Goal: Information Seeking & Learning: Learn about a topic

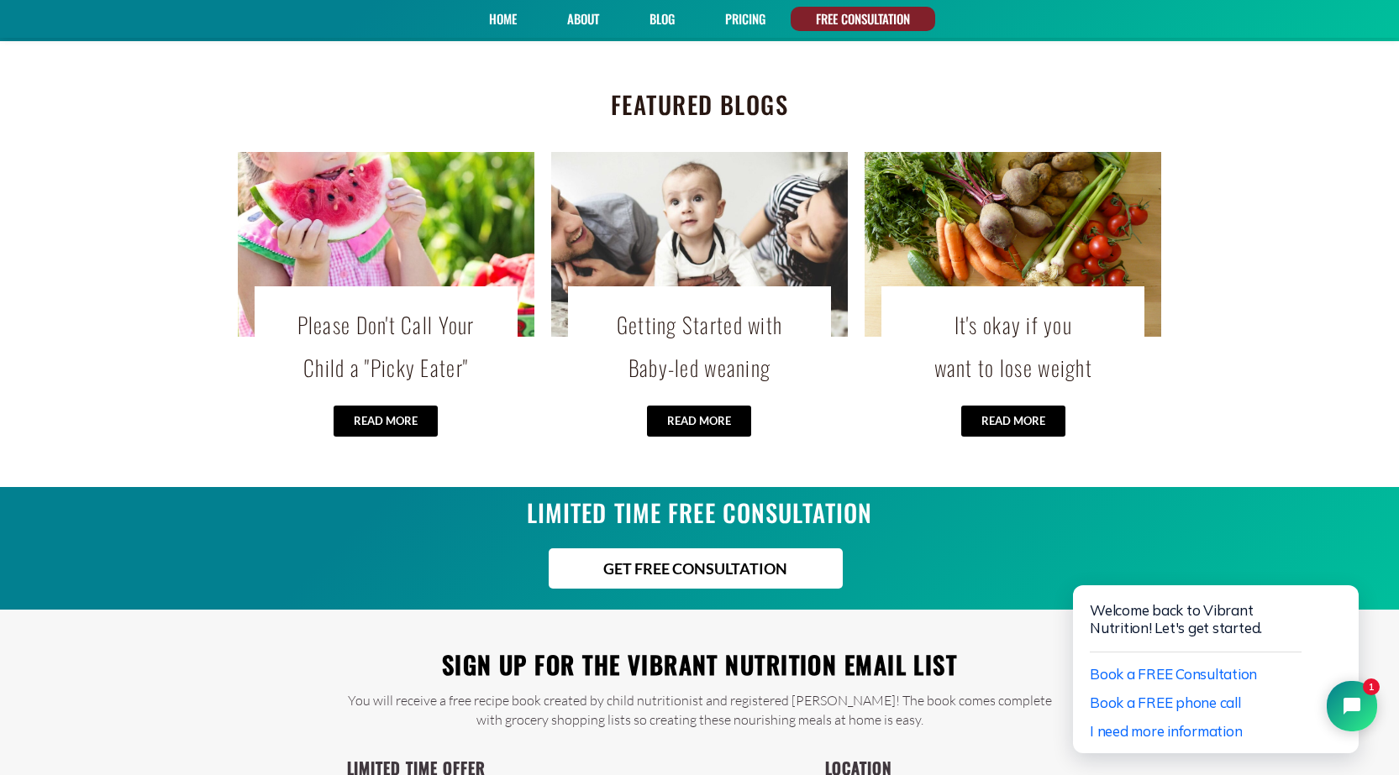
scroll to position [3487, 0]
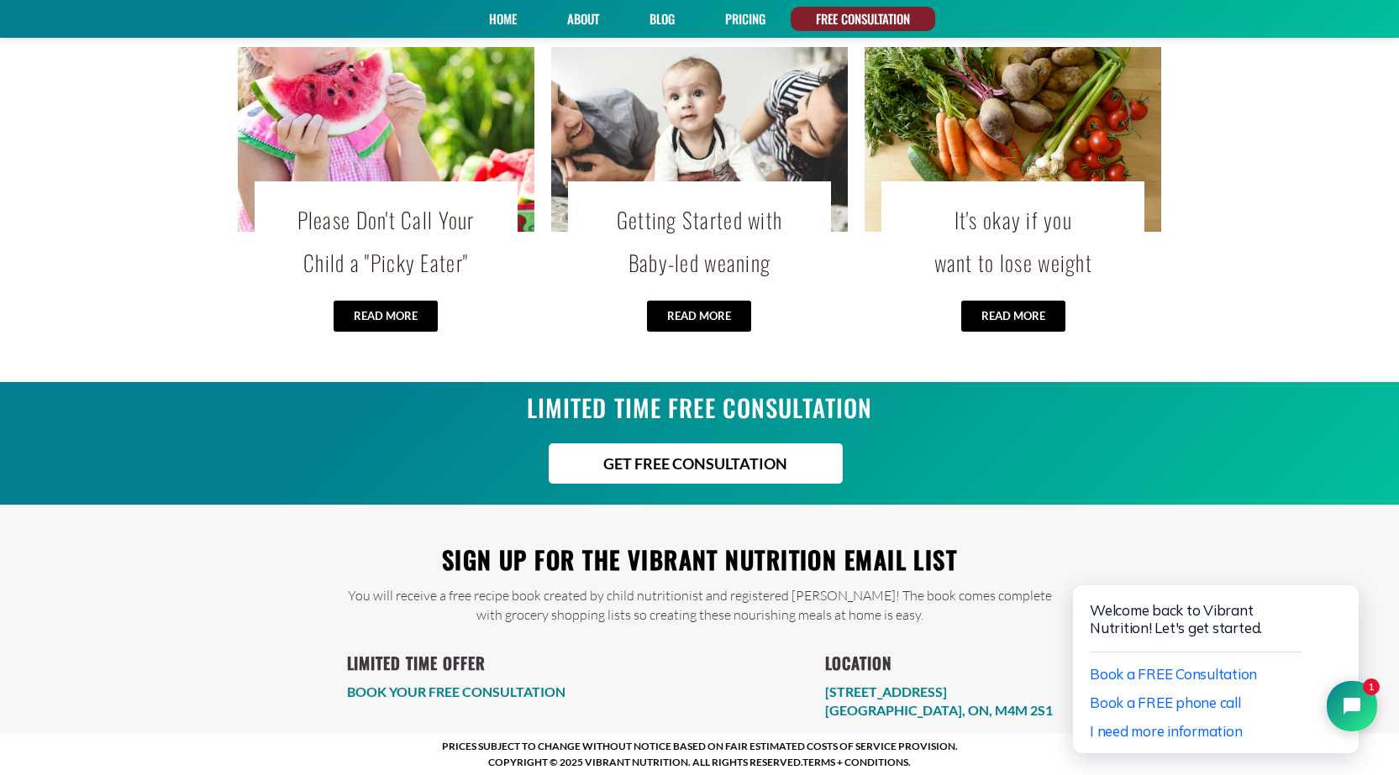
click at [658, 19] on link "Blog" at bounding box center [662, 19] width 37 height 24
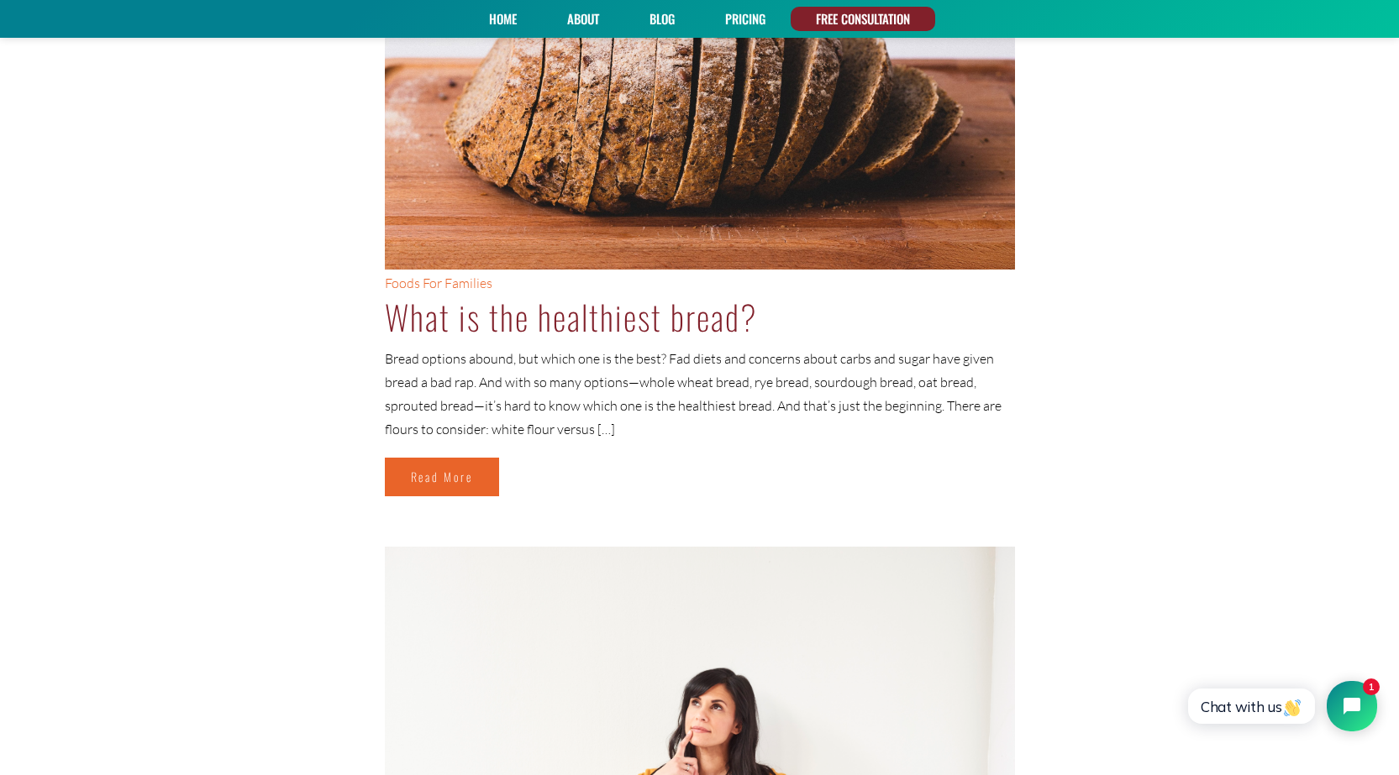
scroll to position [5410, 0]
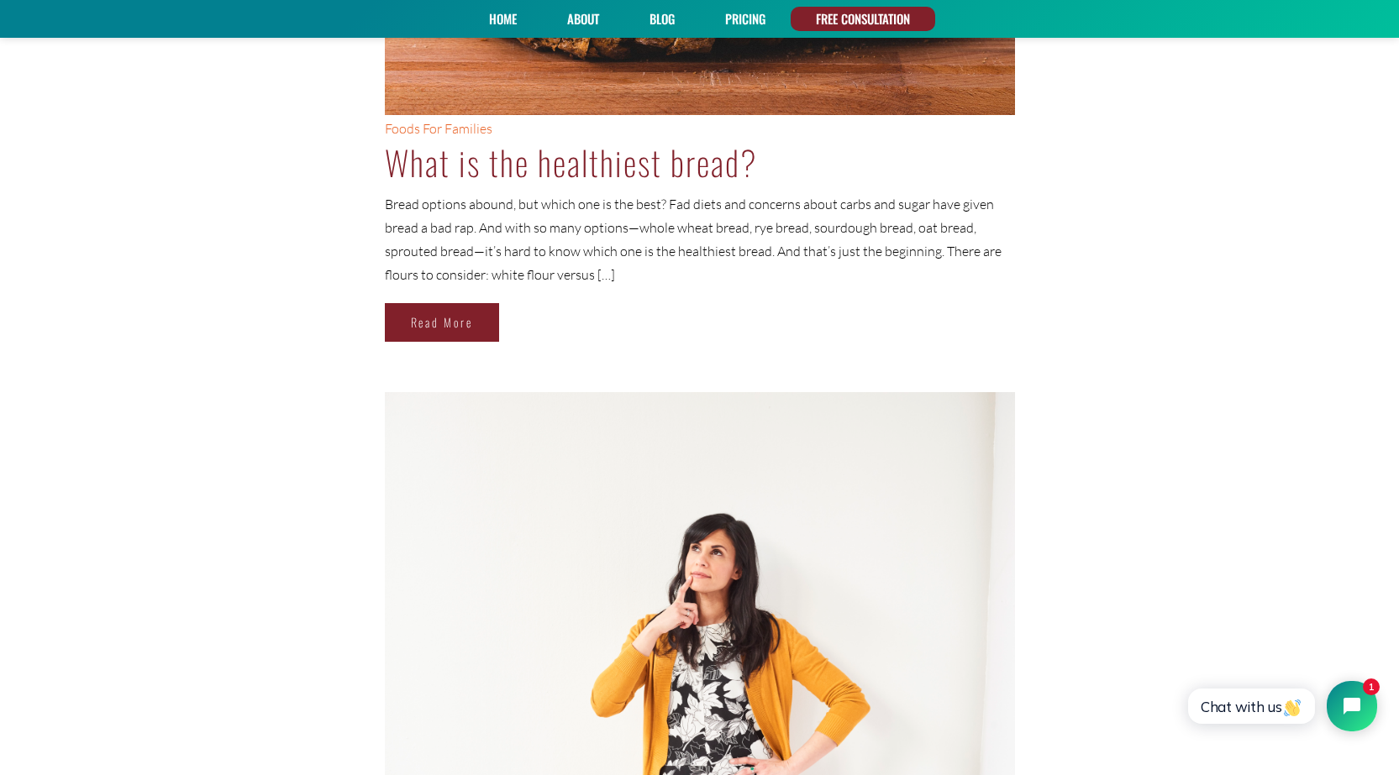
click at [451, 322] on link "Read More" at bounding box center [442, 322] width 114 height 39
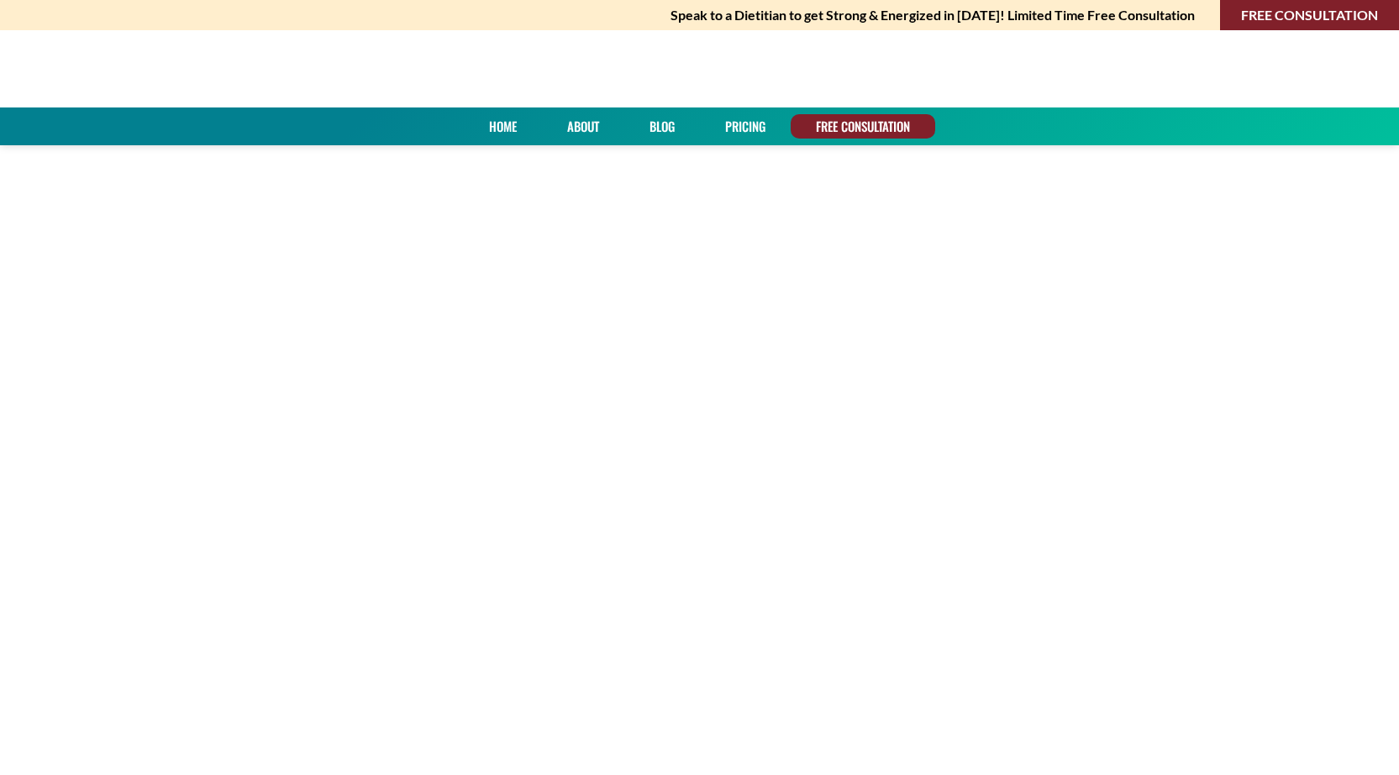
scroll to position [5410, 0]
